Goal: Information Seeking & Learning: Check status

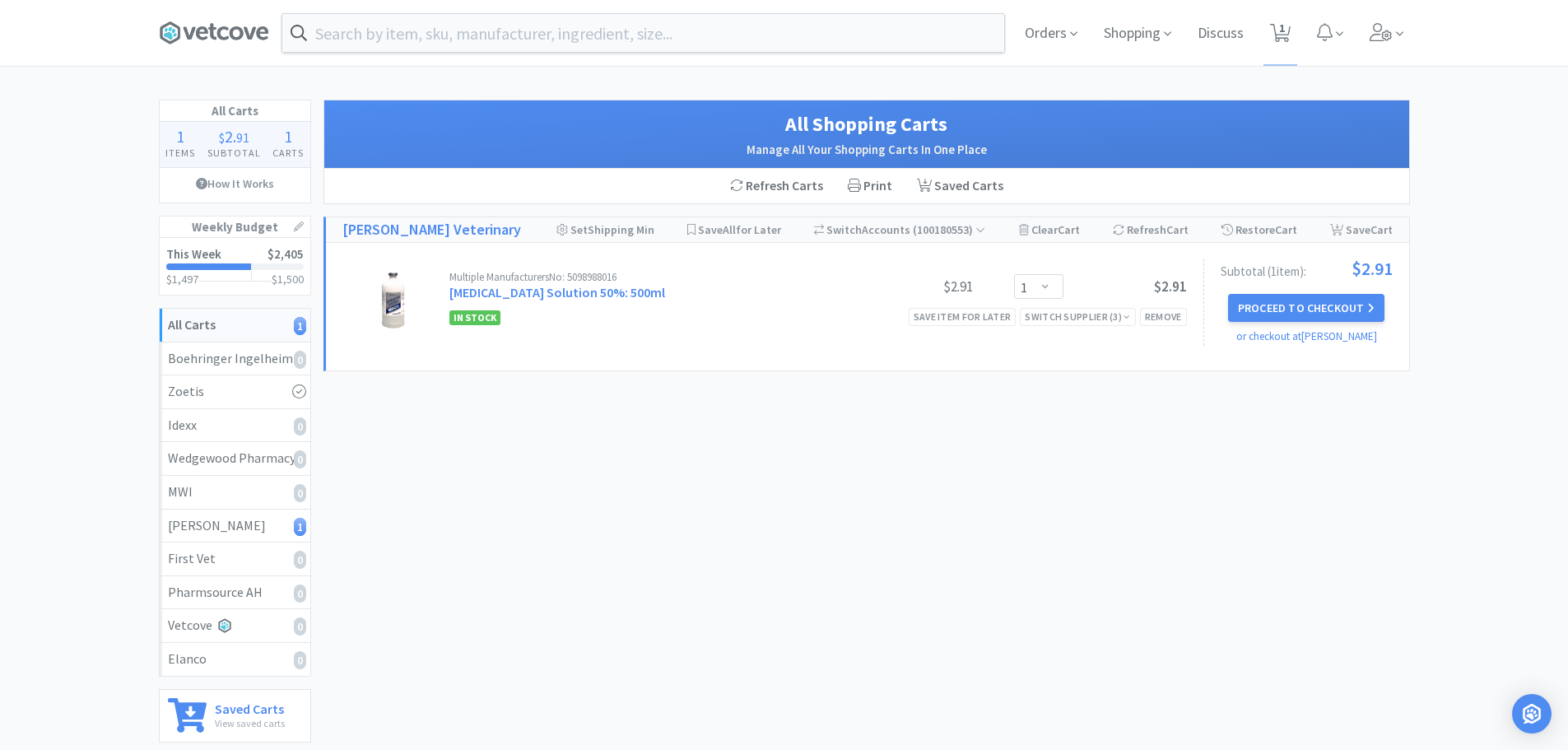
select select "1"
click at [1049, 31] on span "Orders" at bounding box center [1051, 33] width 66 height 66
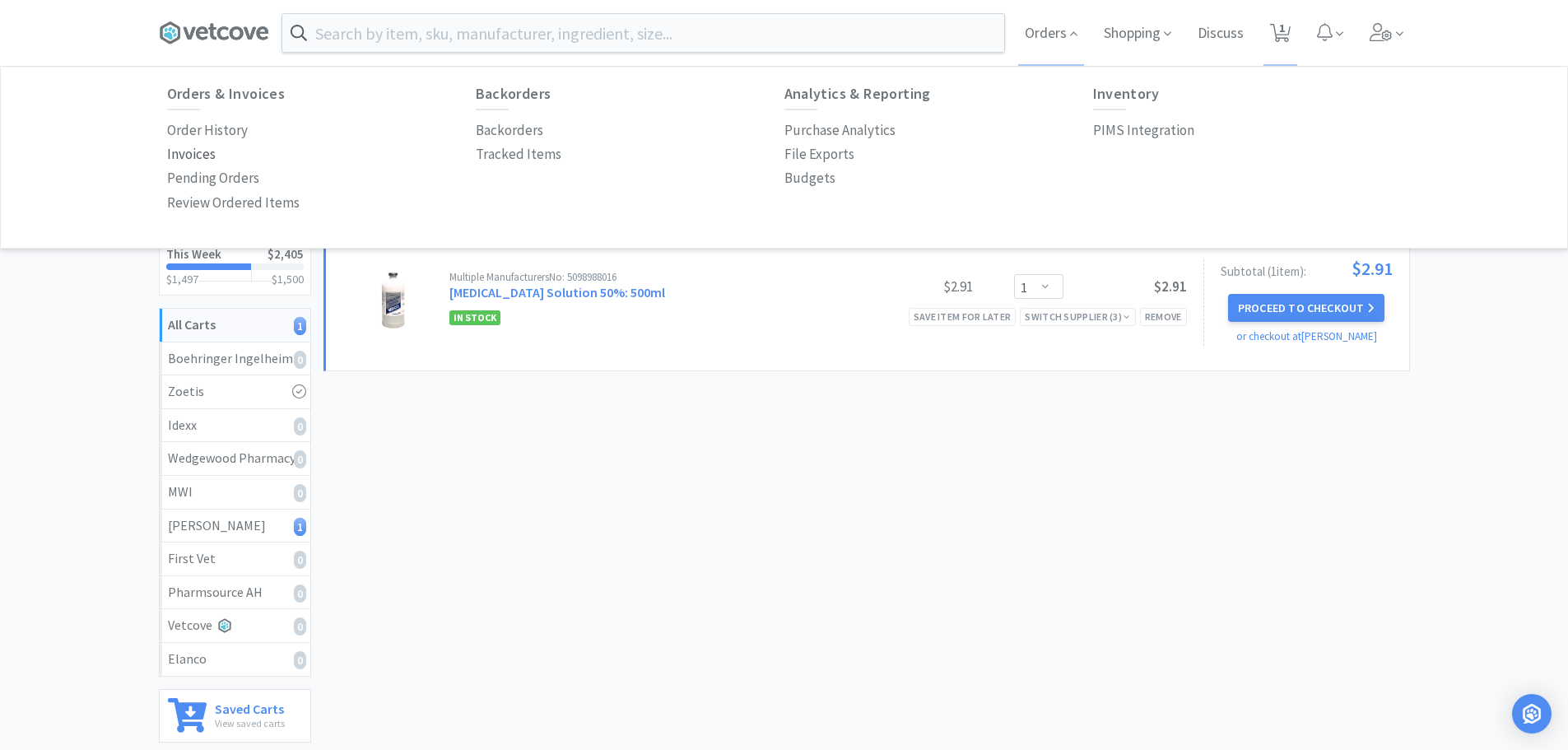
click at [204, 155] on p "Invoices" at bounding box center [192, 154] width 49 height 23
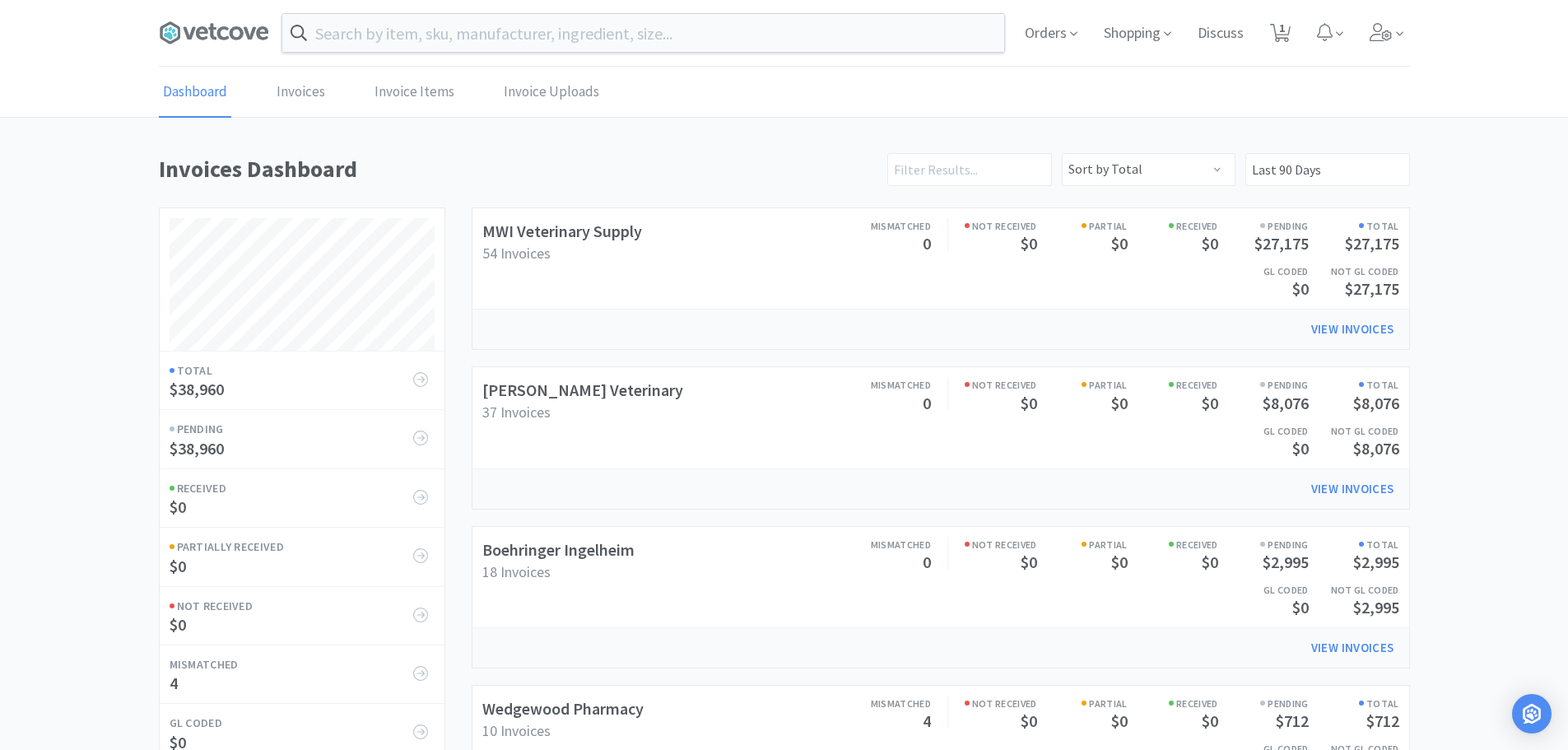
scroll to position [769, 1251]
click at [584, 549] on link "Boehringer Ingelheim" at bounding box center [558, 549] width 152 height 21
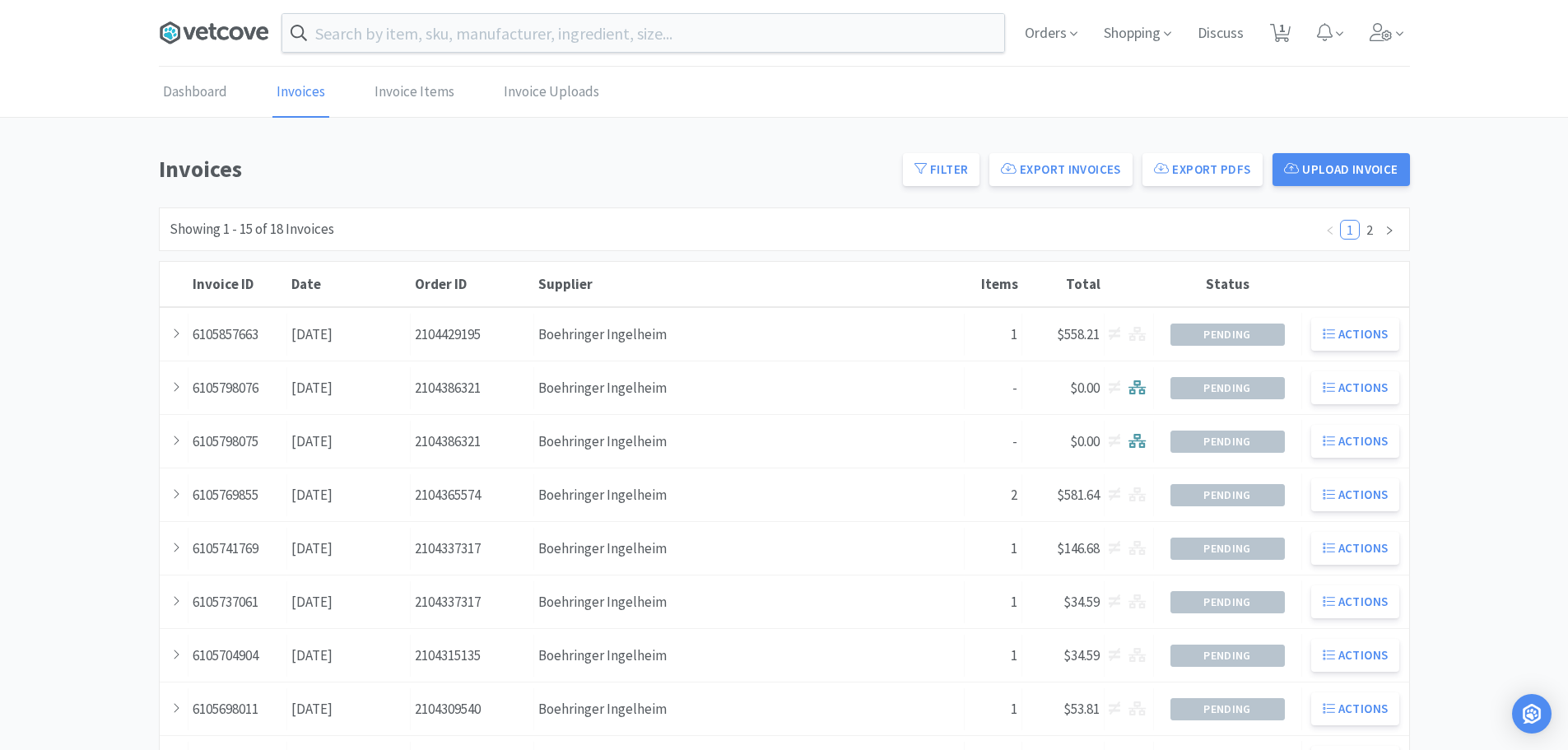
click at [220, 25] on icon at bounding box center [214, 33] width 111 height 24
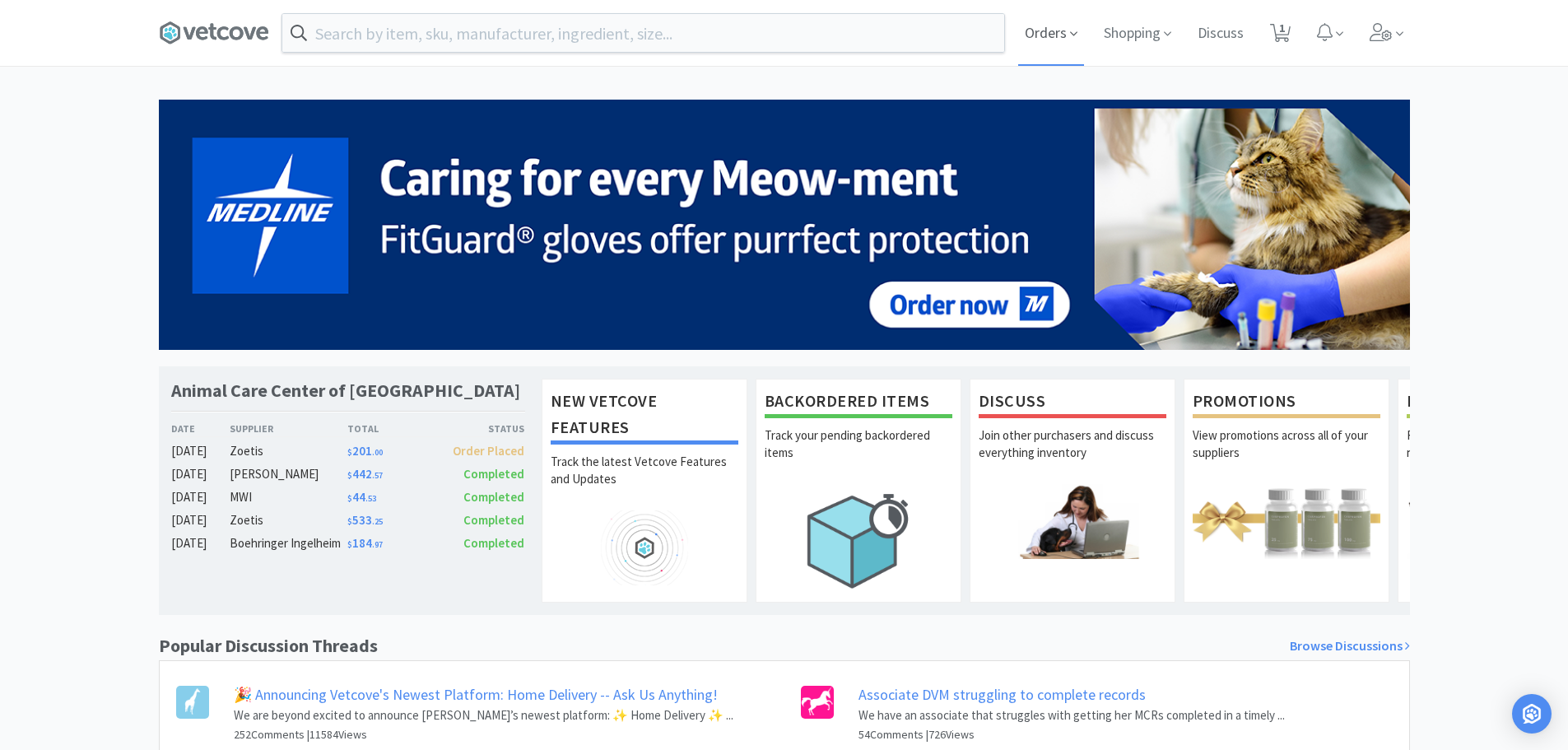
click at [1047, 28] on span "Orders" at bounding box center [1051, 33] width 66 height 66
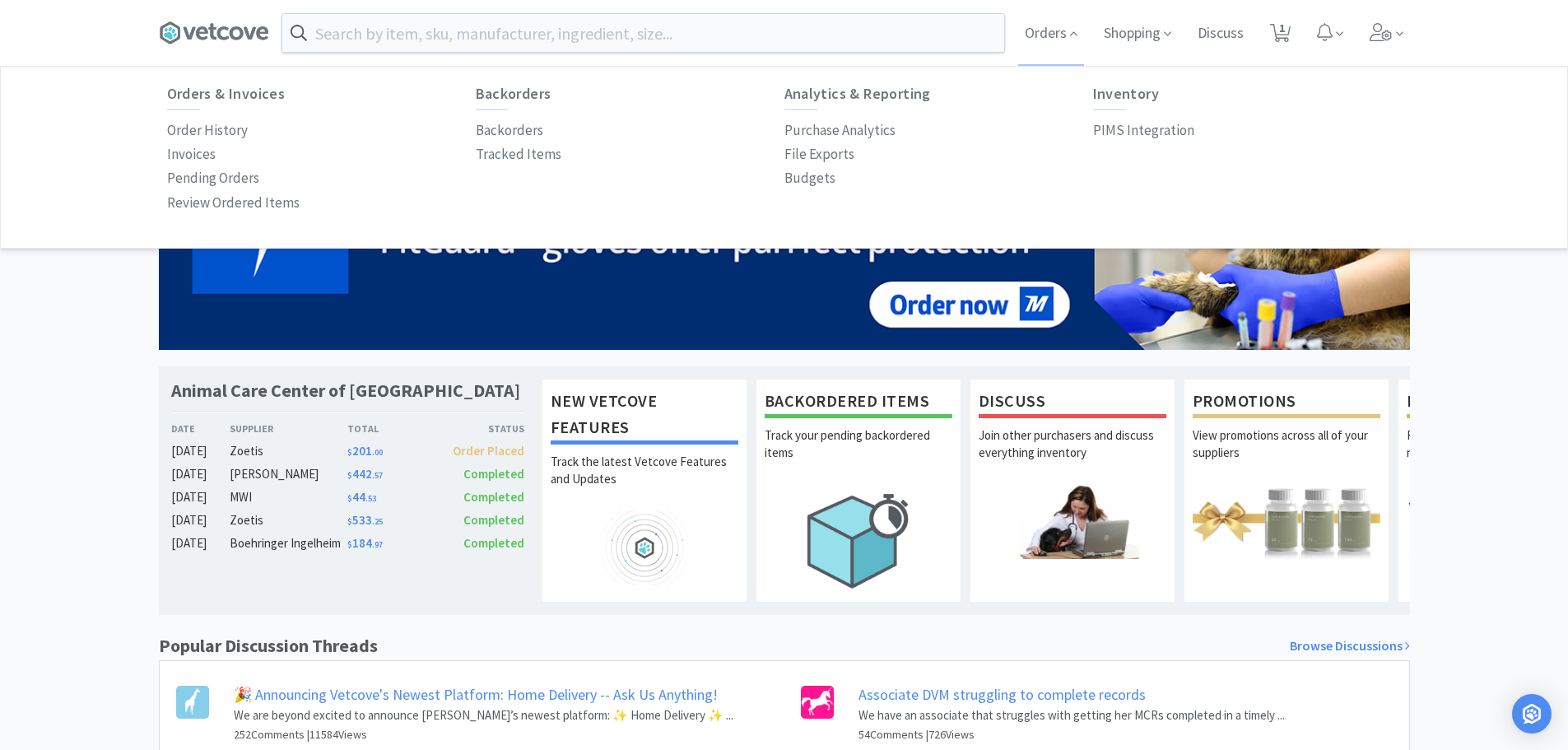
click at [224, 156] on div "Invoices" at bounding box center [321, 154] width 309 height 24
click at [215, 156] on div "Invoices" at bounding box center [321, 154] width 309 height 24
click at [203, 156] on p "Invoices" at bounding box center [192, 154] width 49 height 23
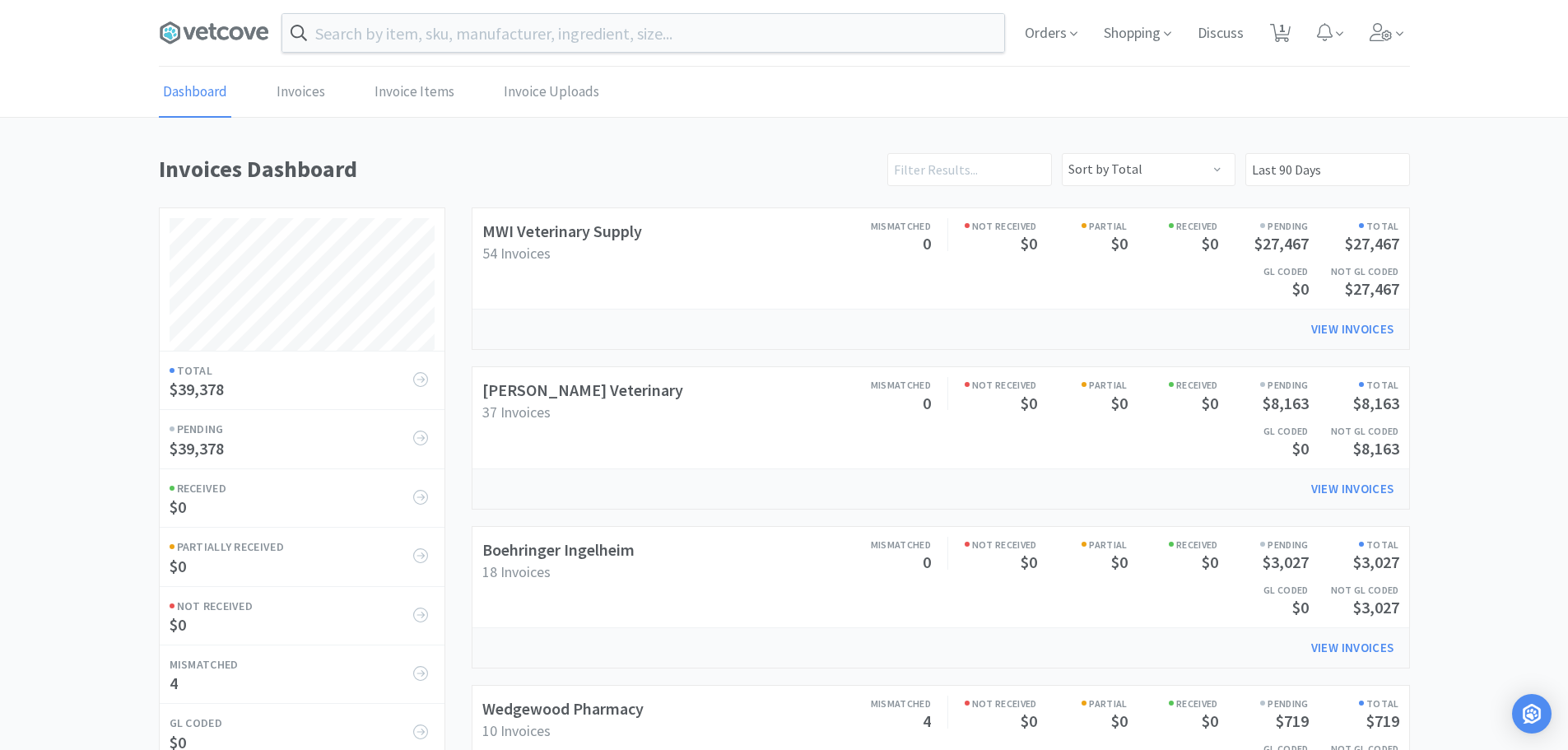
scroll to position [769, 1251]
click at [556, 241] on h2 "MWI Veterinary Supply" at bounding box center [597, 231] width 229 height 26
click at [557, 232] on link "MWI Veterinary Supply" at bounding box center [562, 231] width 160 height 21
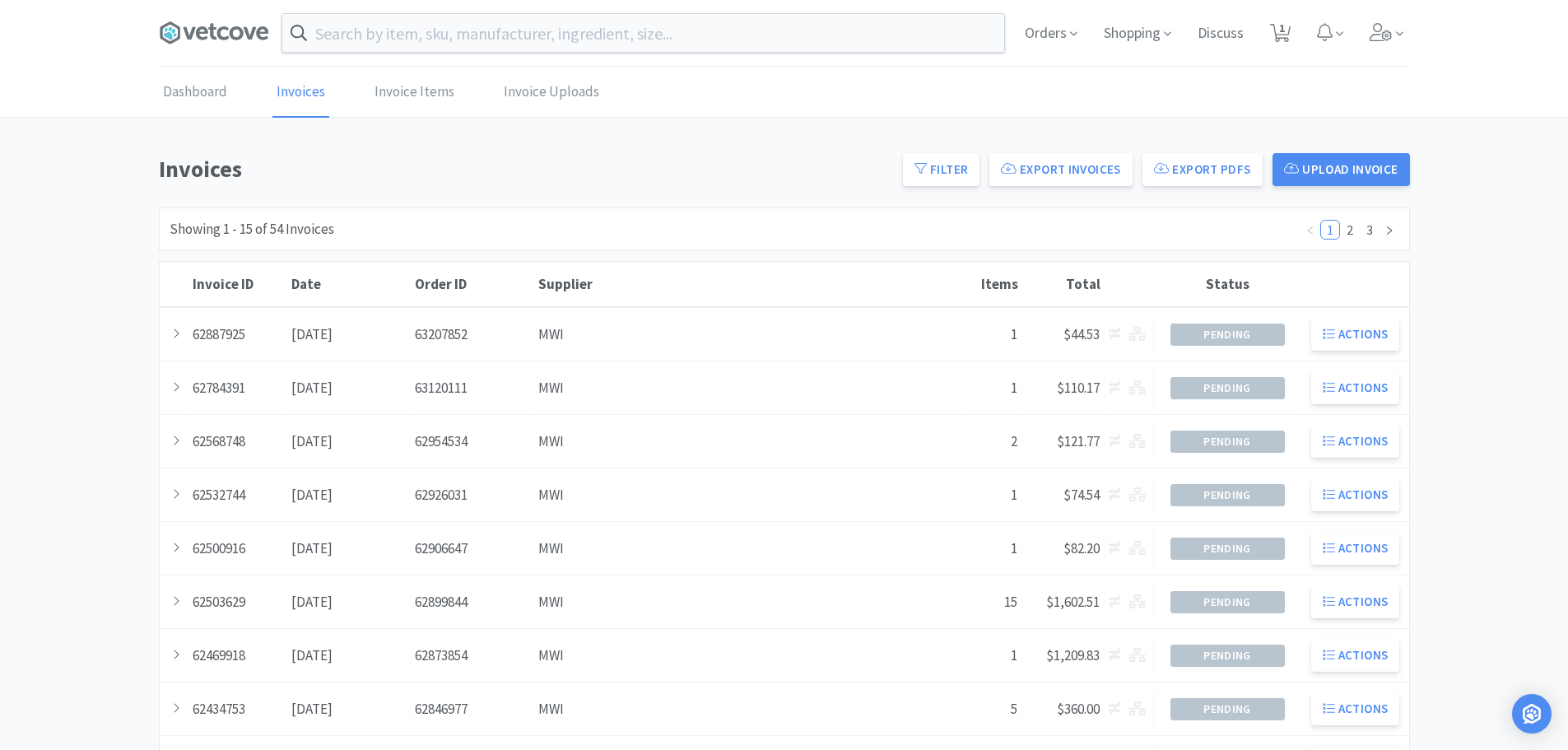
click at [712, 328] on div "Supplier MWI" at bounding box center [749, 335] width 430 height 42
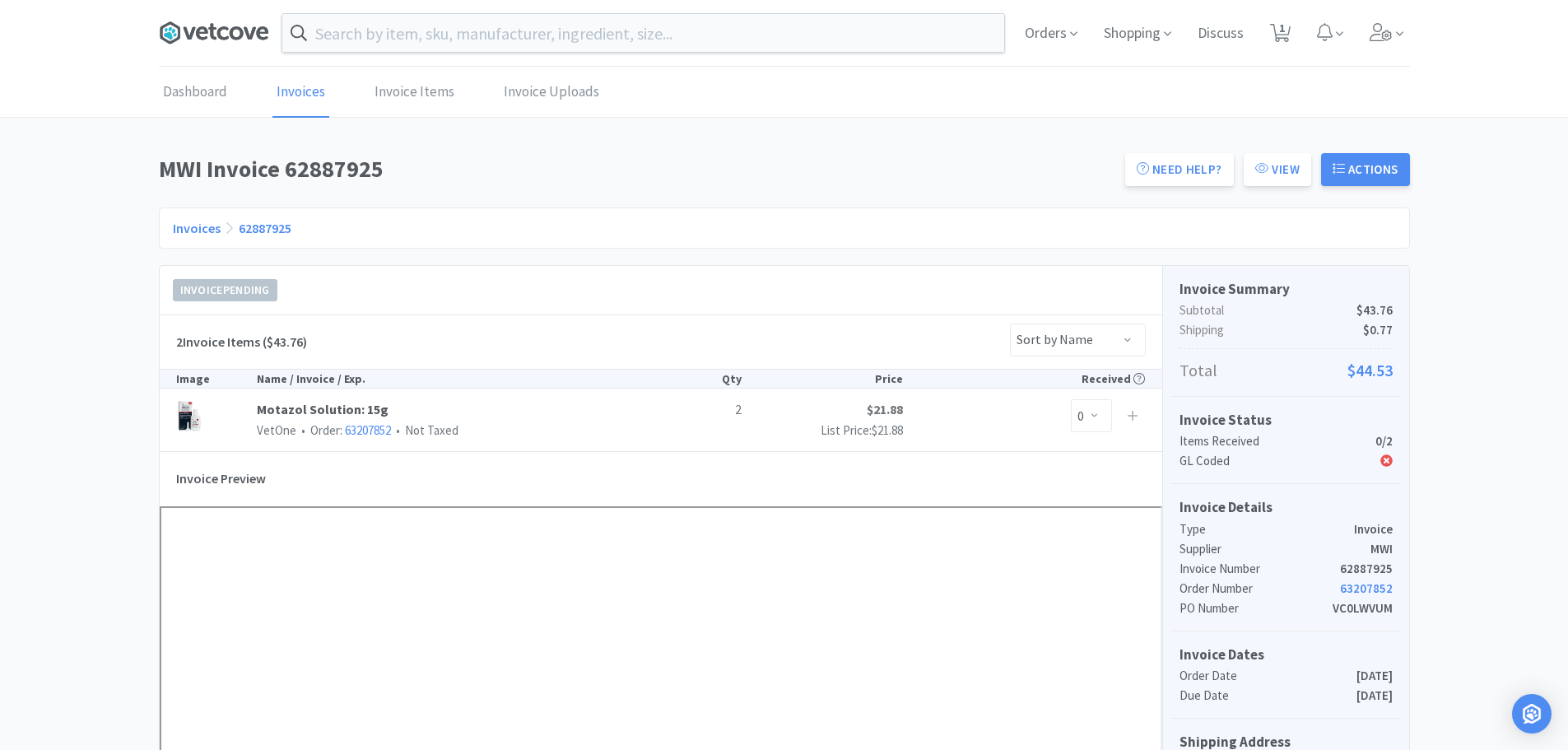
click at [244, 35] on icon at bounding box center [214, 33] width 111 height 24
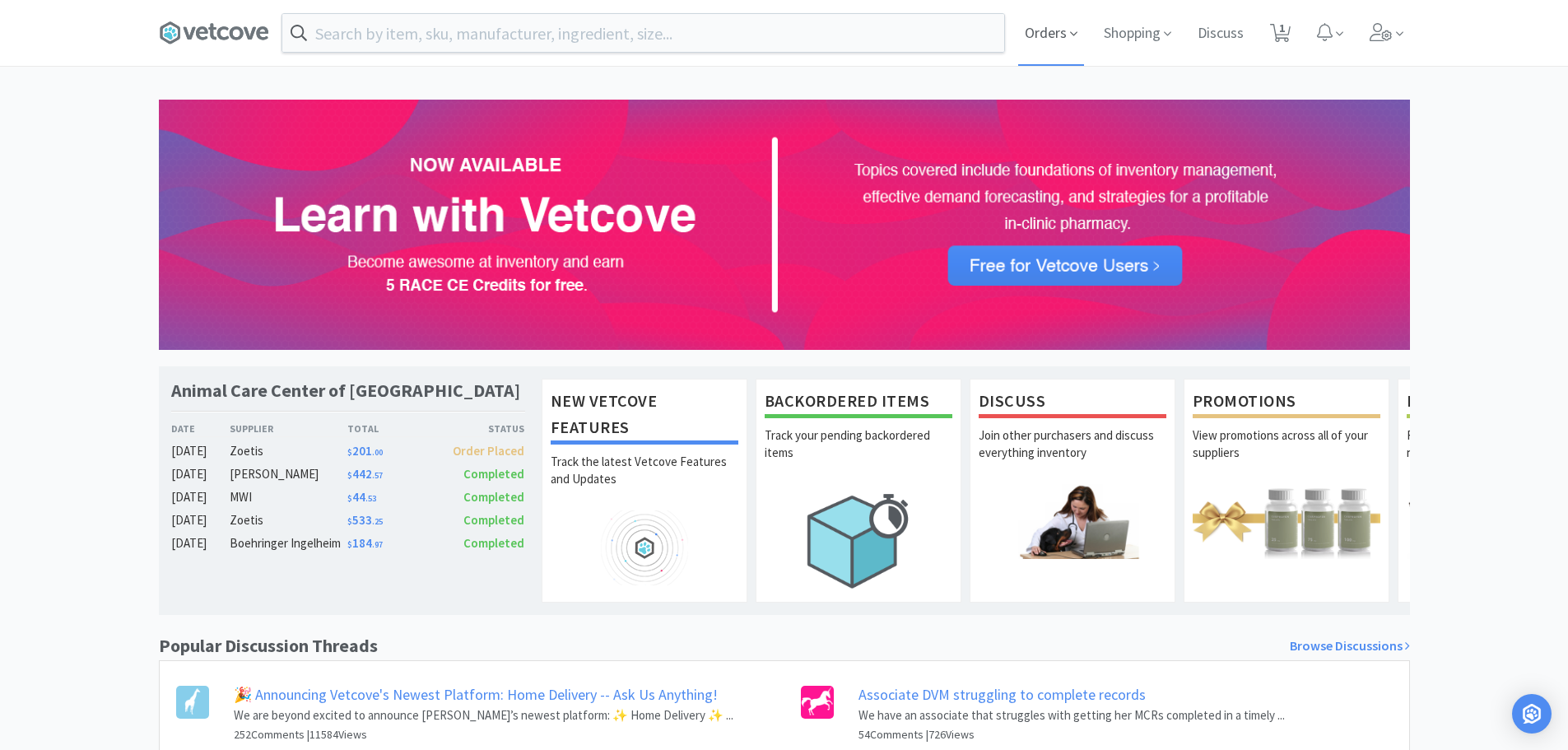
click at [1037, 24] on span "Orders" at bounding box center [1051, 33] width 66 height 66
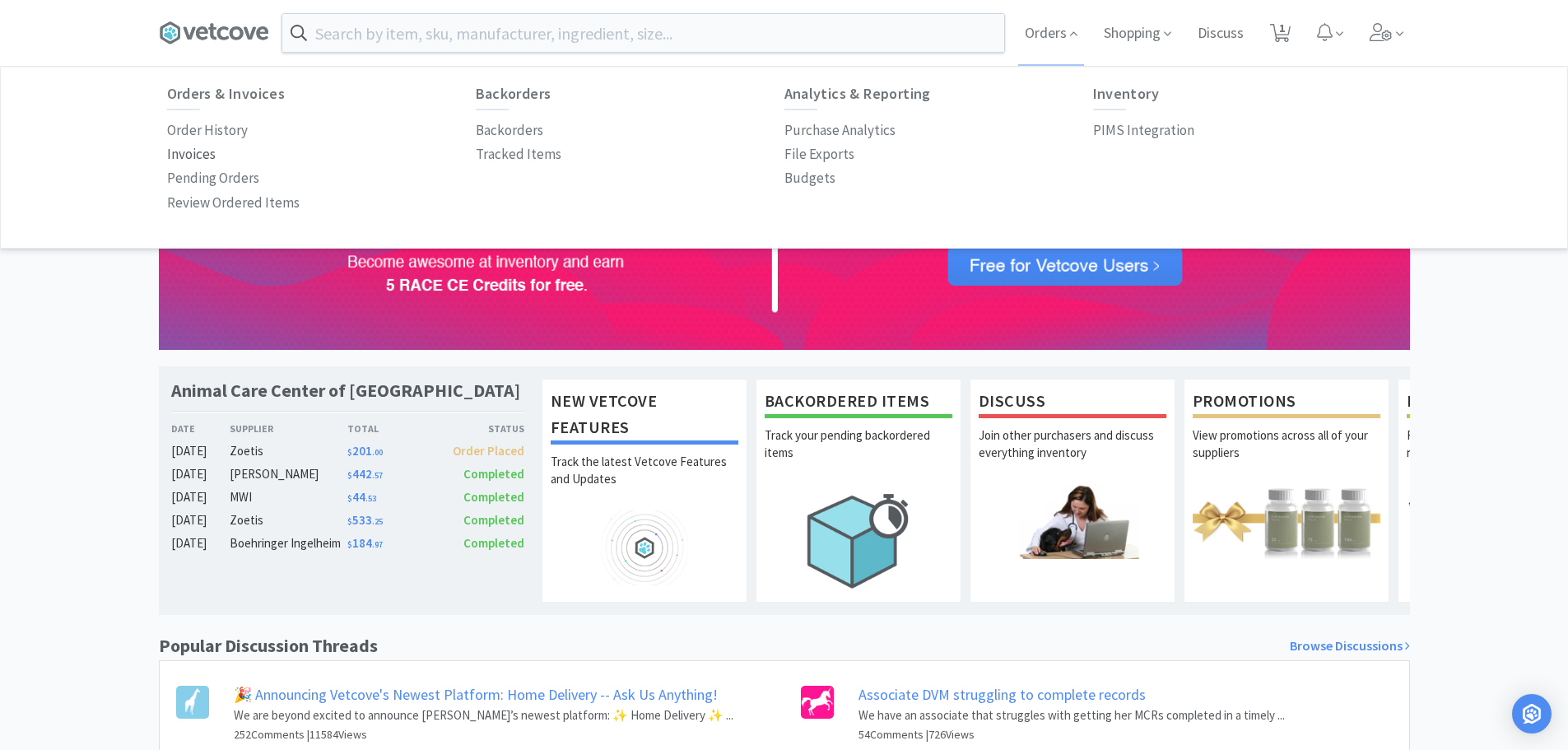
click at [179, 153] on p "Invoices" at bounding box center [192, 154] width 49 height 23
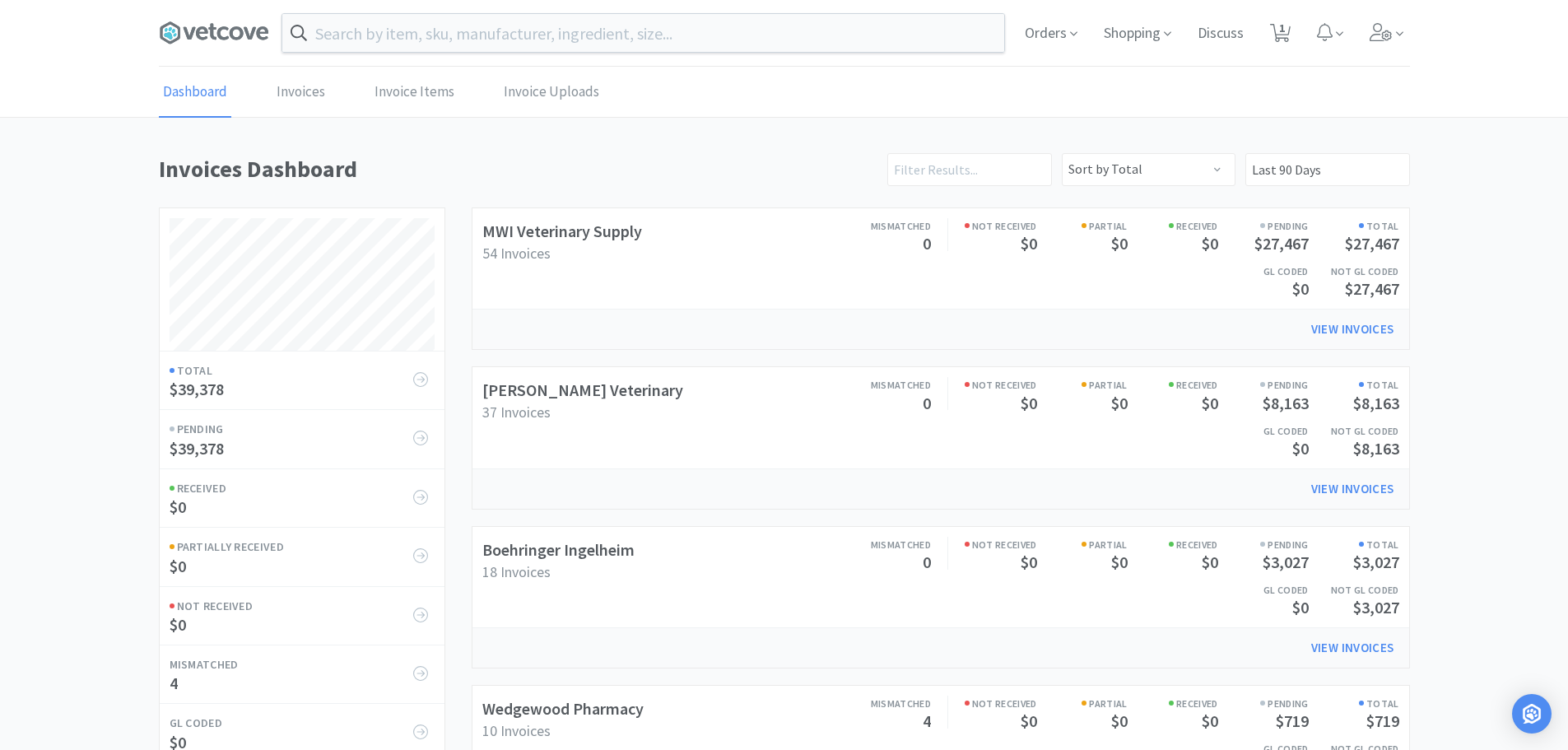
scroll to position [769, 1251]
click at [528, 550] on link "Boehringer Ingelheim" at bounding box center [558, 549] width 152 height 21
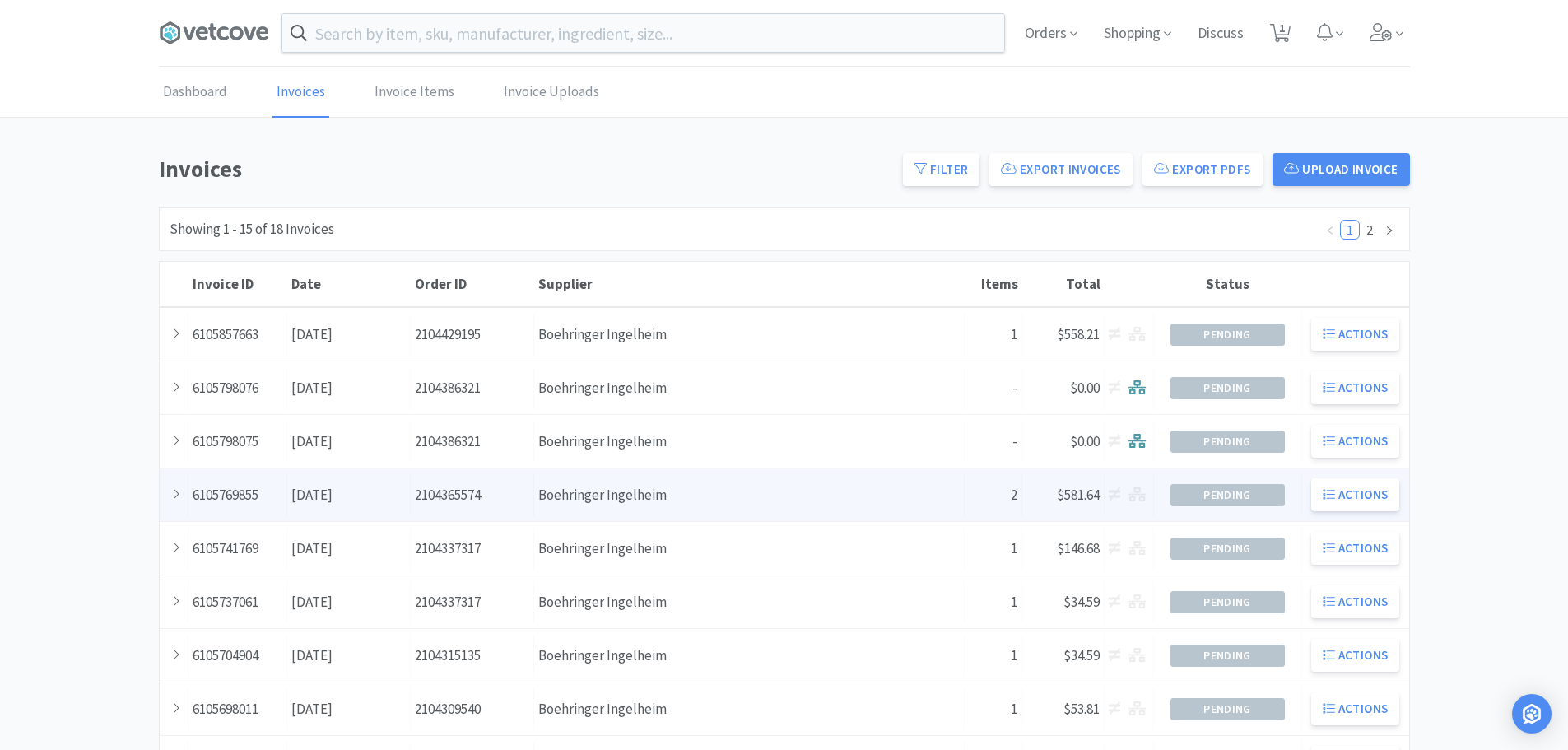
click at [689, 515] on div "Supplier Boehringer Ingelheim" at bounding box center [749, 495] width 430 height 42
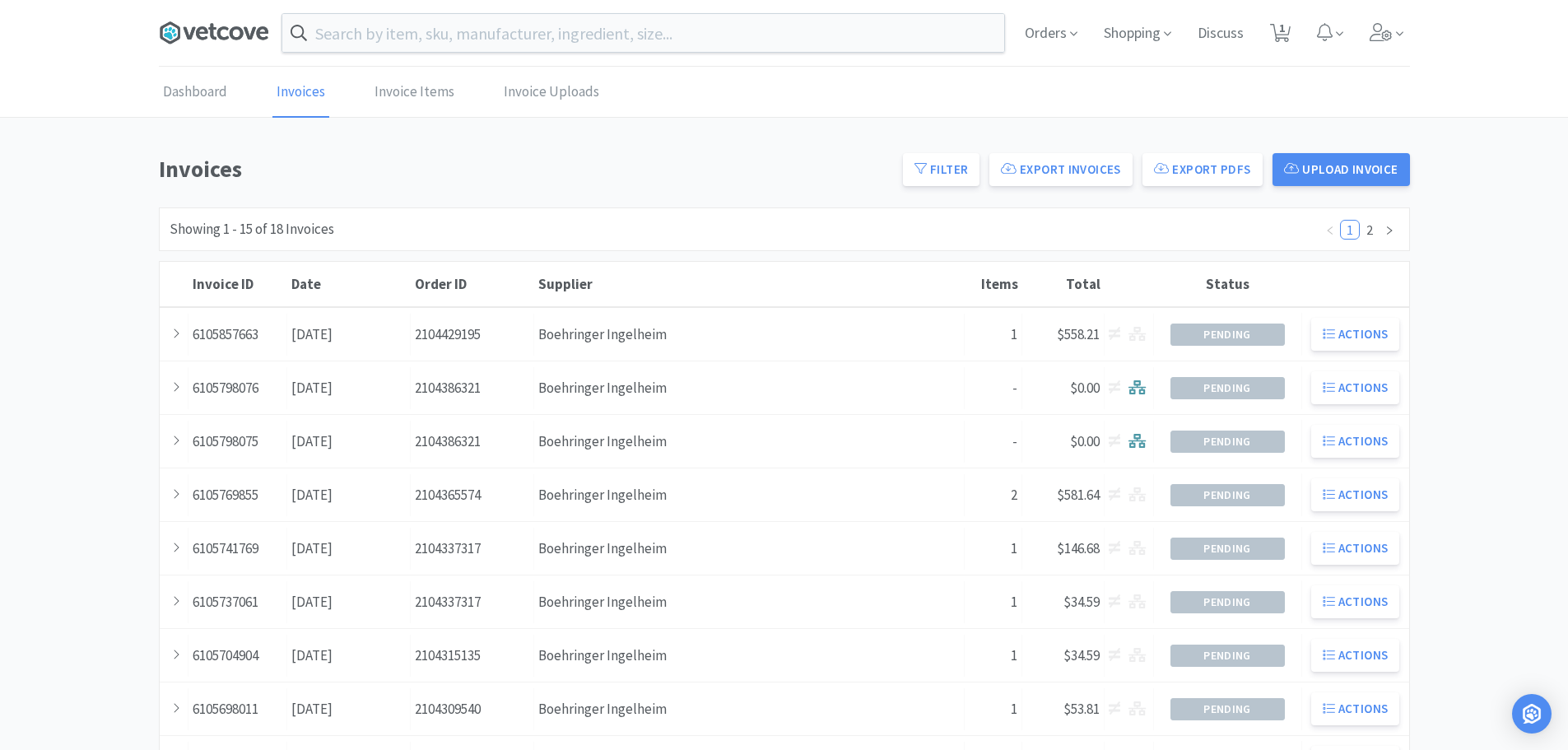
click at [199, 42] on icon at bounding box center [214, 33] width 111 height 24
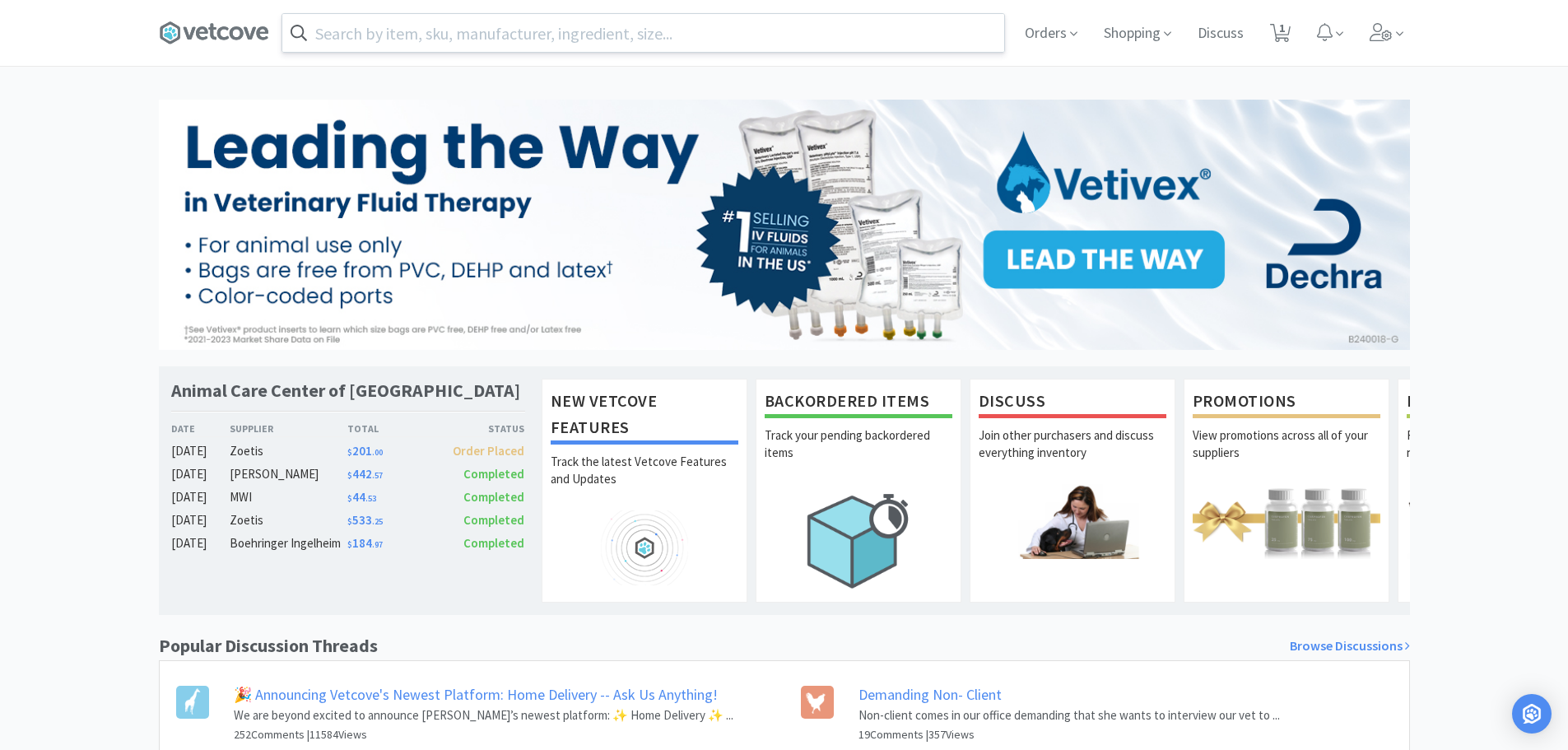
click at [509, 18] on input "text" at bounding box center [643, 33] width 722 height 38
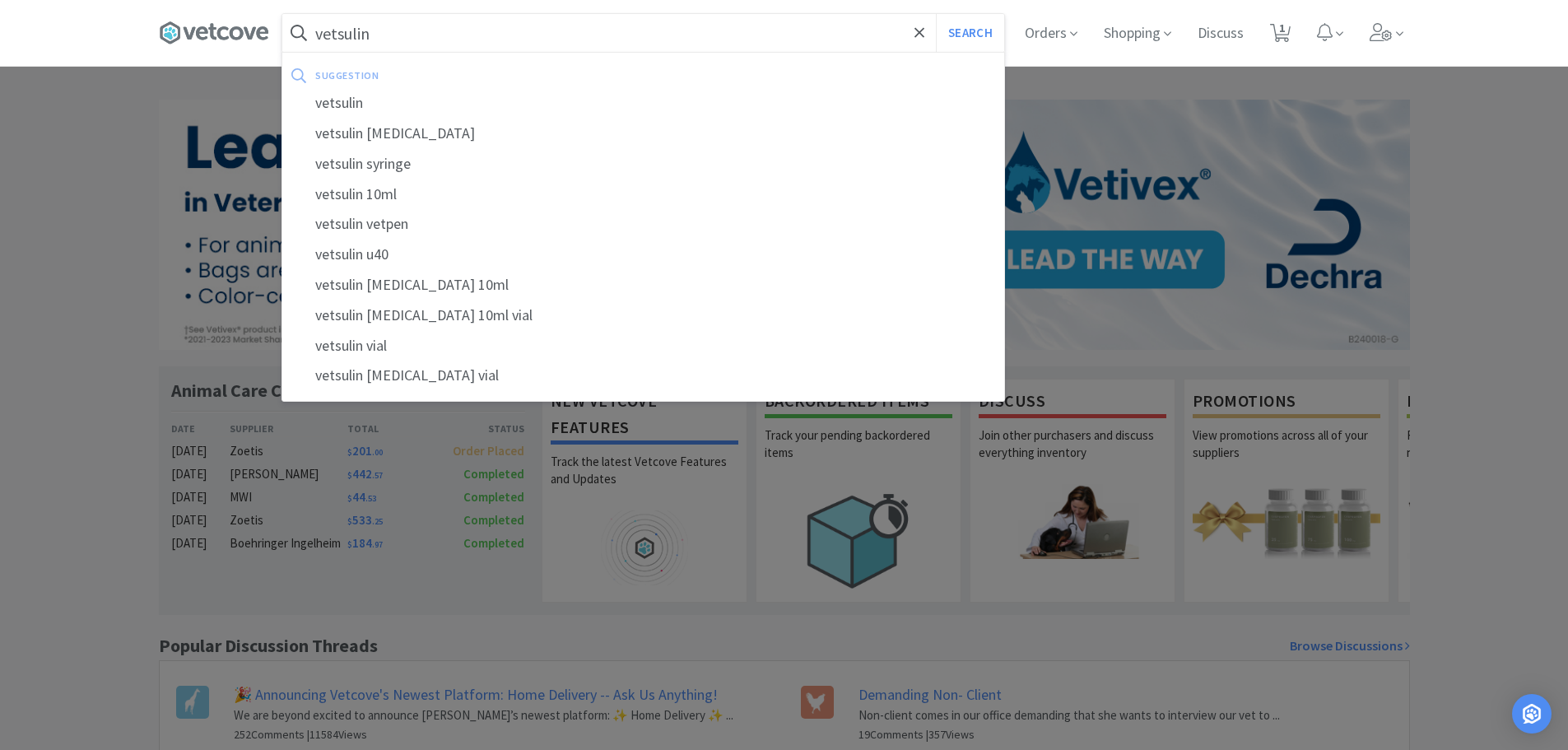
type input "vetsulin"
click at [936, 14] on button "Search" at bounding box center [970, 33] width 69 height 38
select select "1"
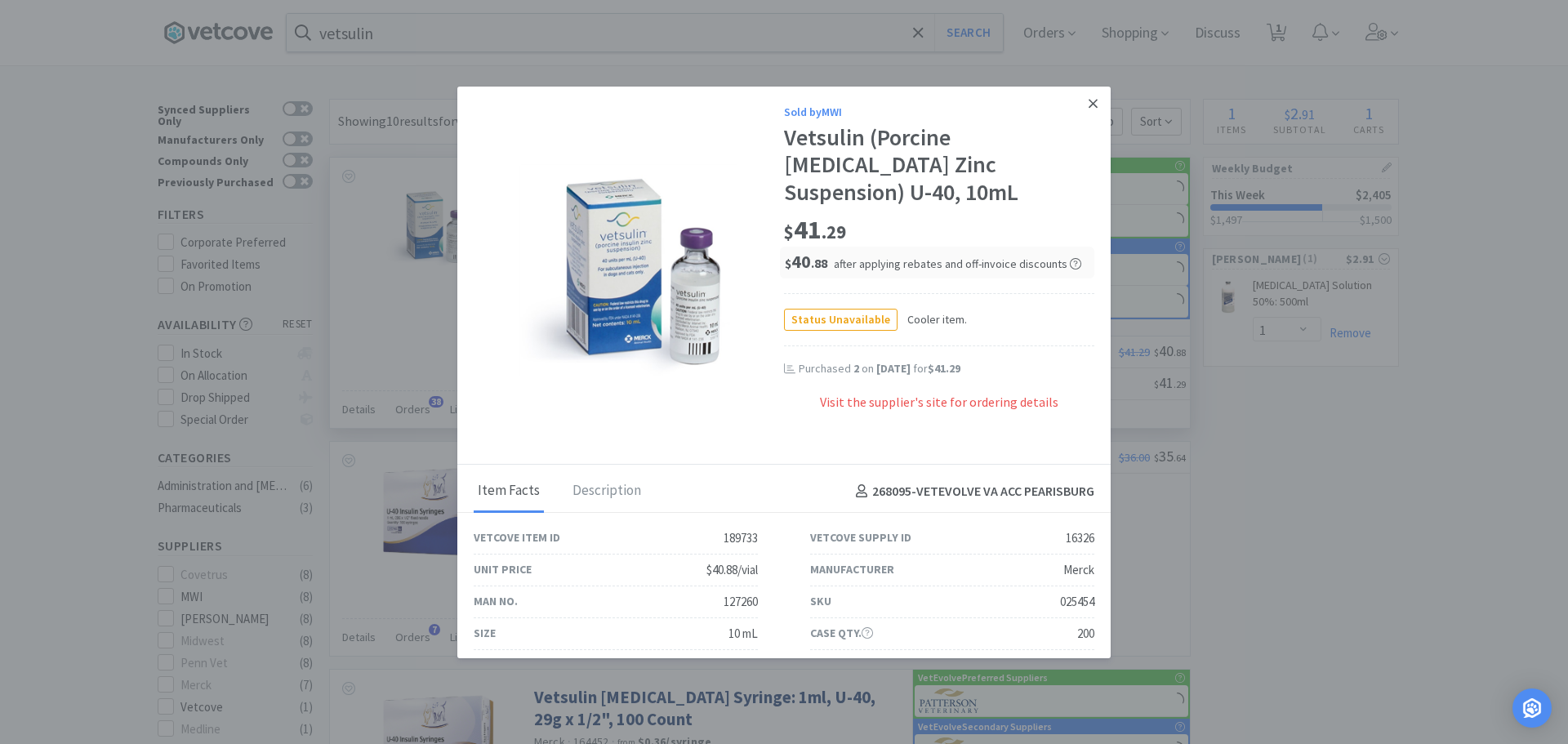
click at [1089, 100] on icon at bounding box center [1093, 104] width 9 height 15
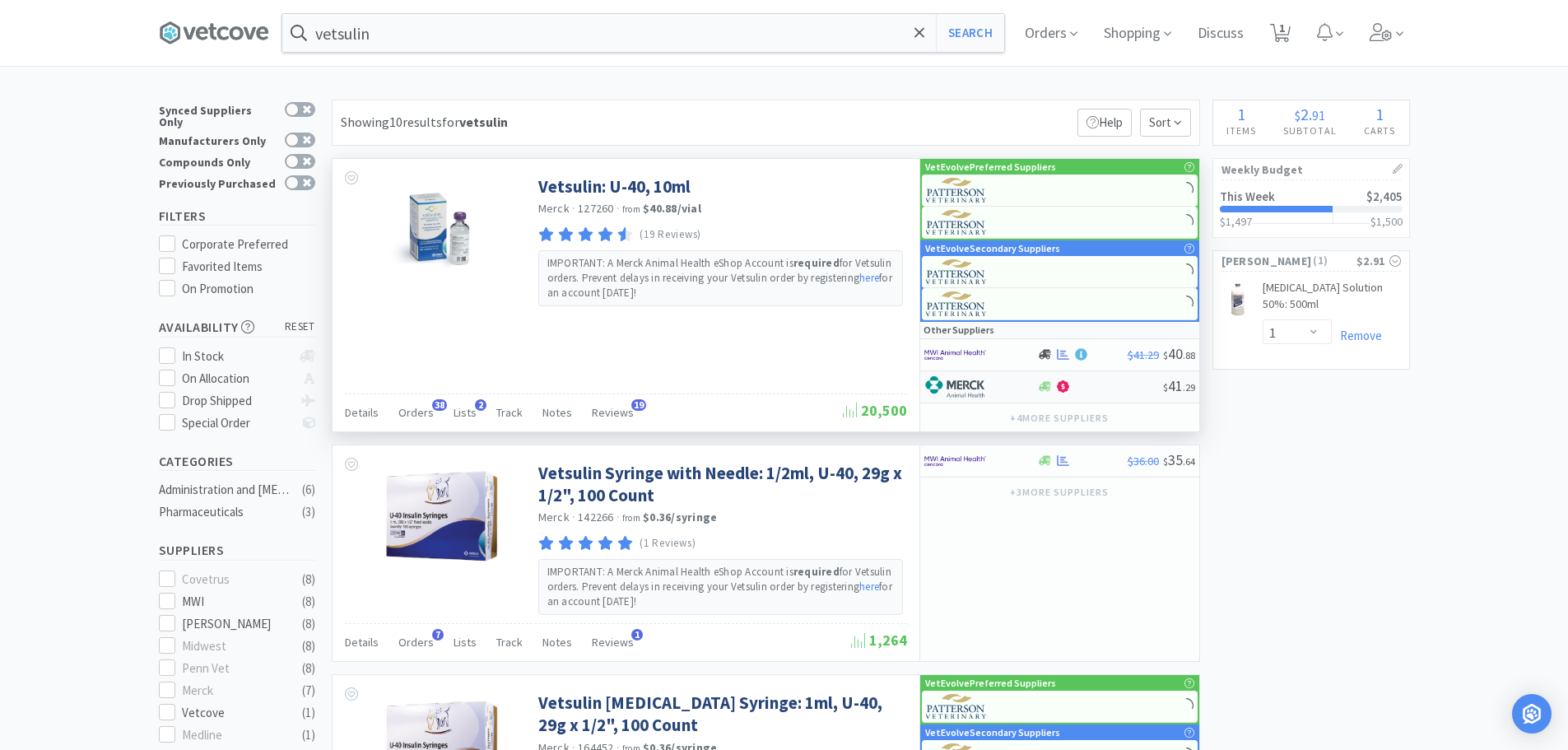
click at [1007, 382] on div at bounding box center [969, 386] width 90 height 28
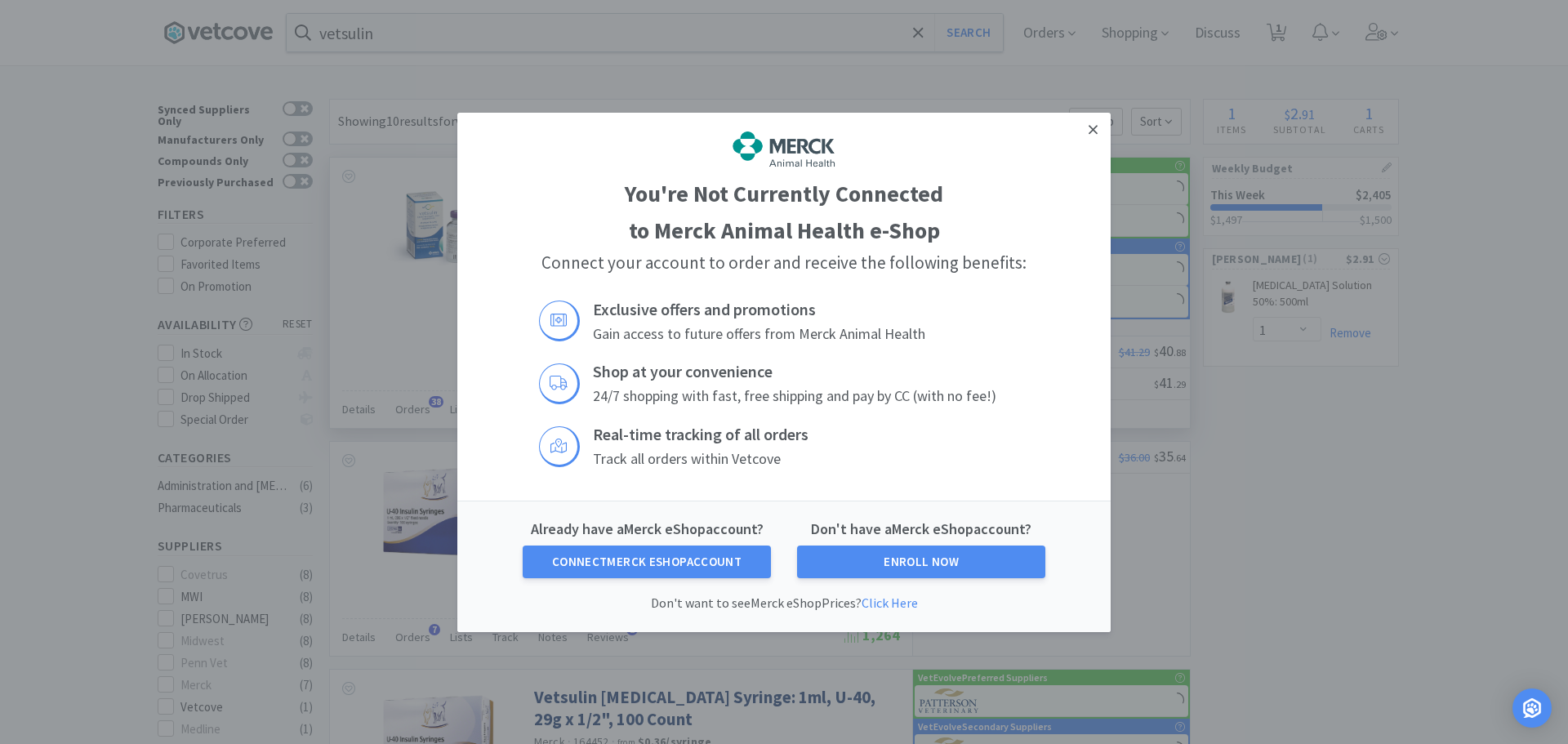
click at [1089, 132] on icon at bounding box center [1093, 129] width 9 height 15
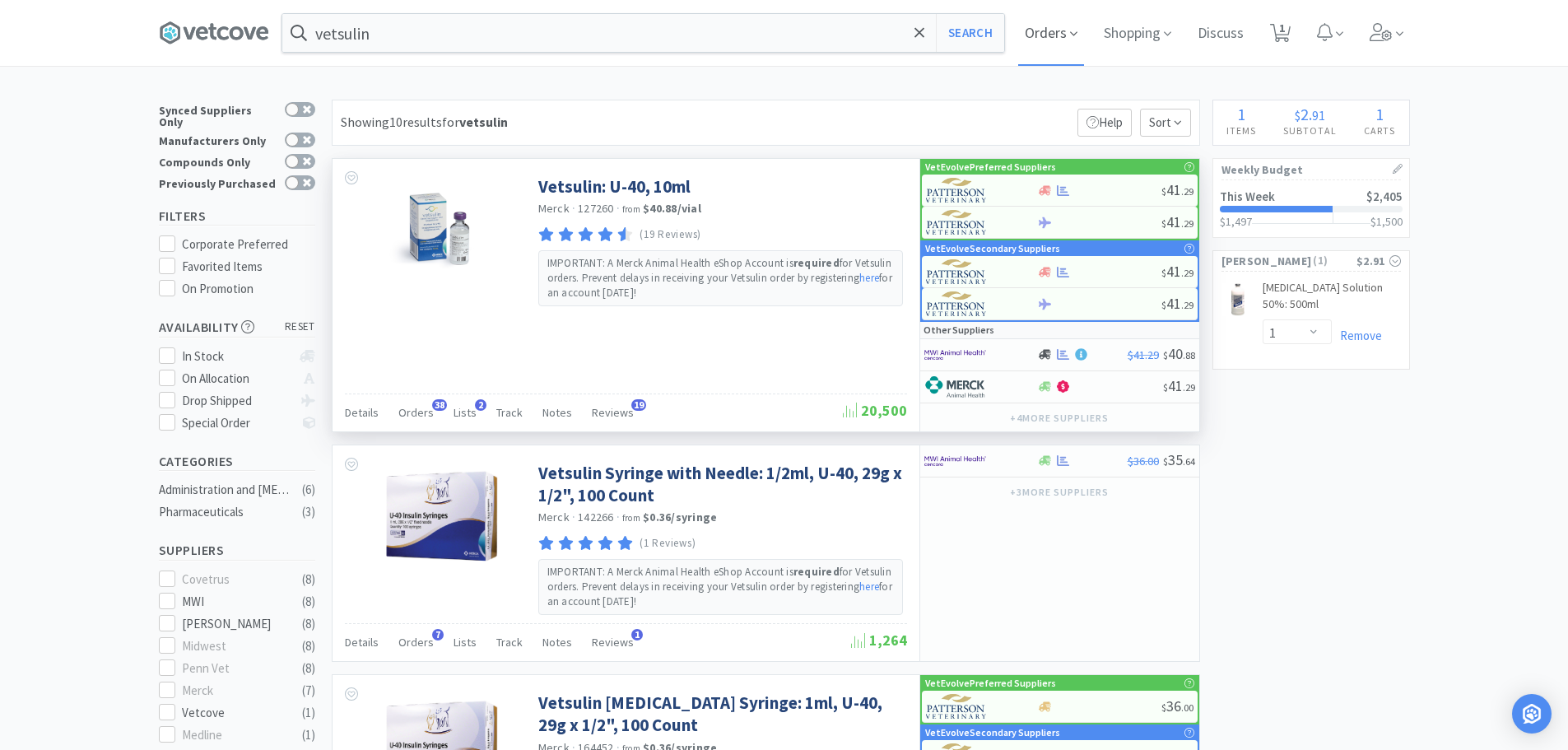
click at [1067, 40] on span "Orders" at bounding box center [1051, 33] width 66 height 66
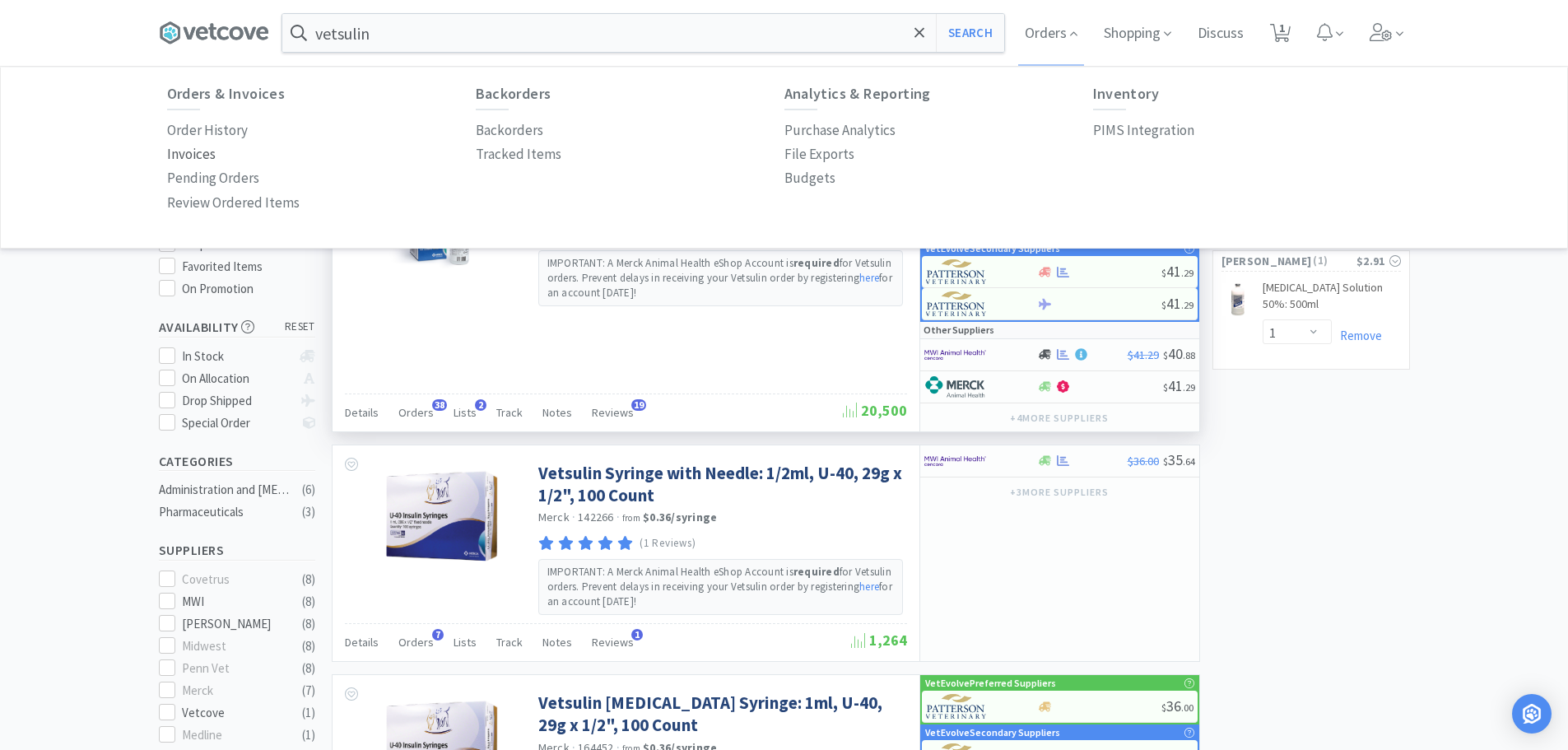
click at [212, 160] on p "Invoices" at bounding box center [192, 154] width 49 height 23
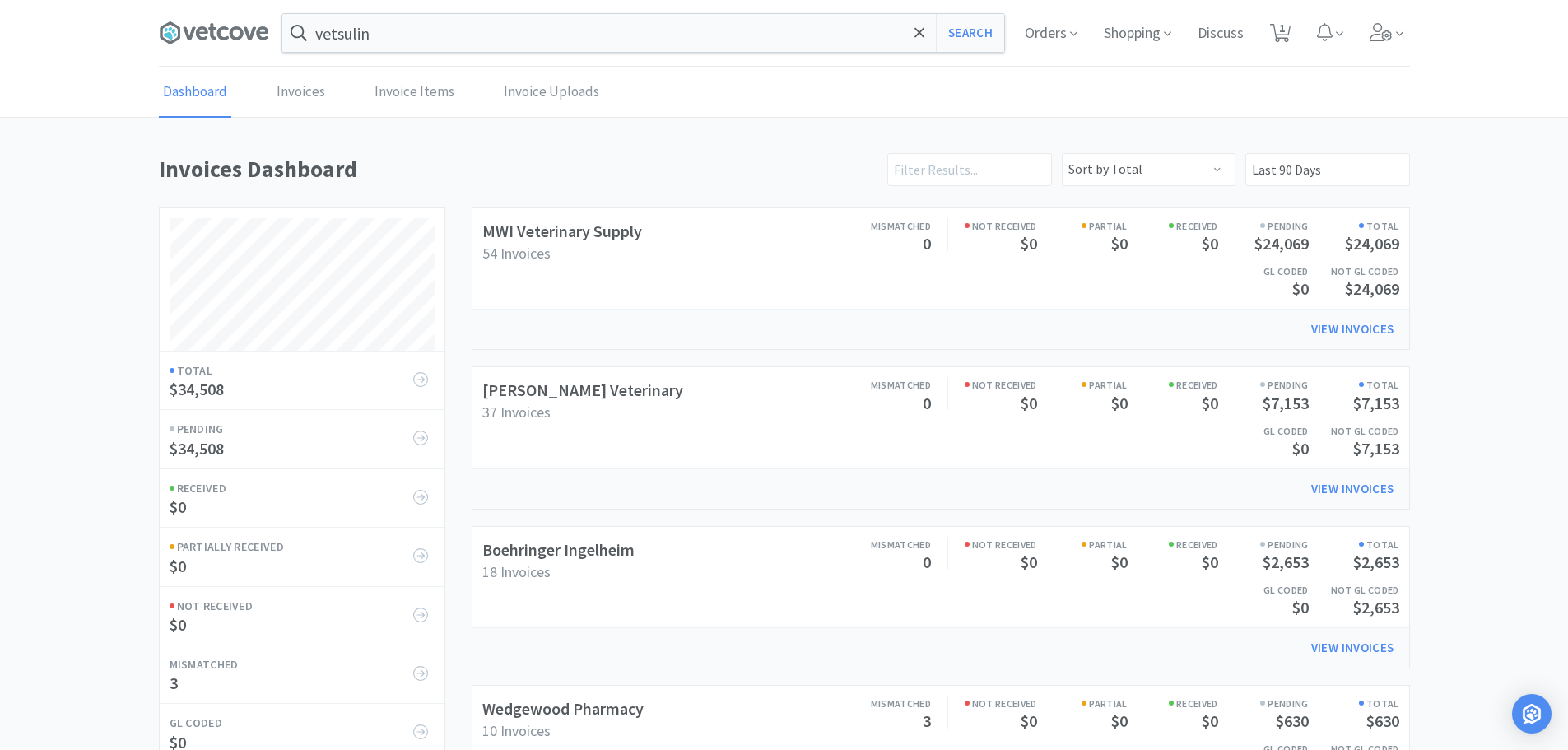
scroll to position [769, 1251]
click at [590, 549] on link "Boehringer Ingelheim" at bounding box center [558, 549] width 152 height 21
